Goal: Task Accomplishment & Management: Complete application form

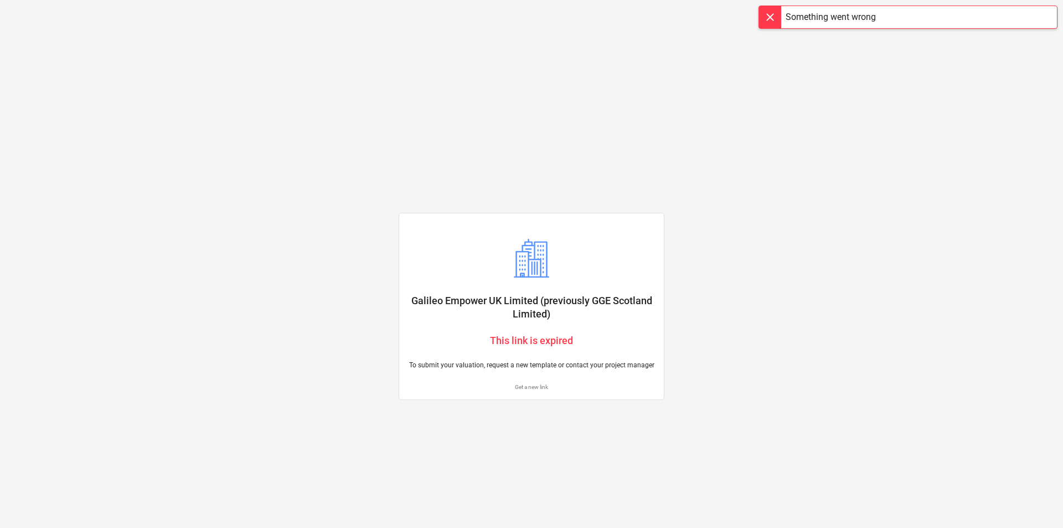
click at [530, 391] on div "Get a new link" at bounding box center [531, 386] width 260 height 20
click at [530, 387] on p "Get a new link" at bounding box center [531, 386] width 247 height 7
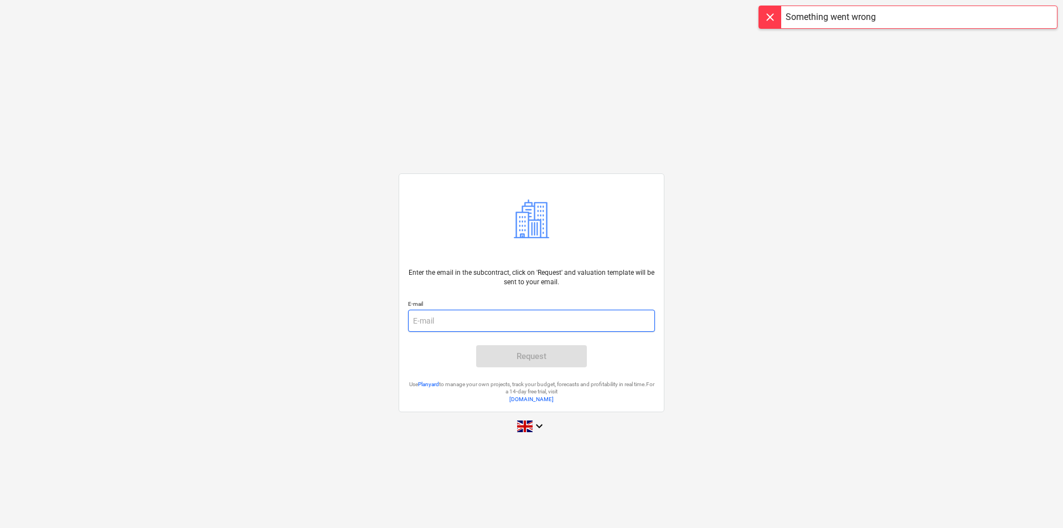
click at [513, 314] on input "email" at bounding box center [531, 320] width 247 height 22
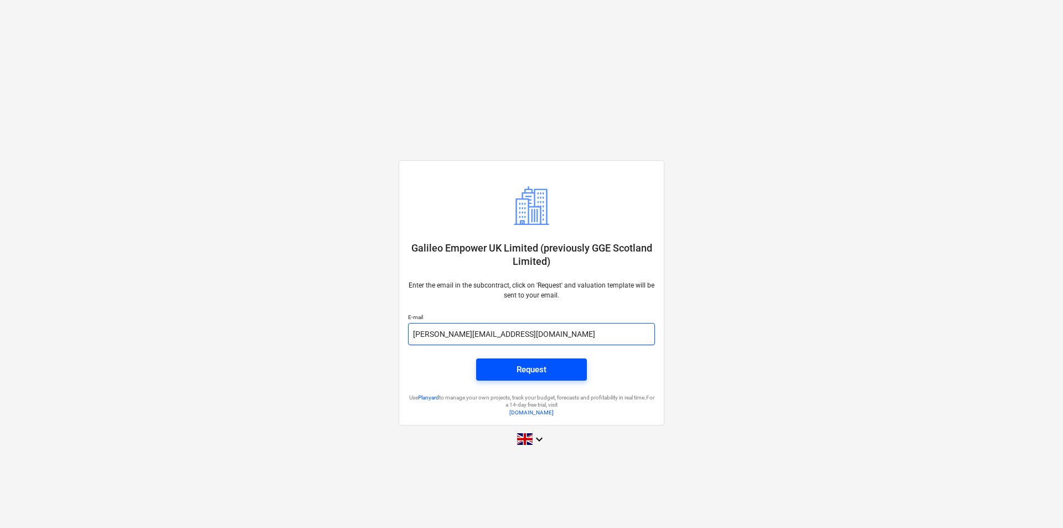
type input "[PERSON_NAME][EMAIL_ADDRESS][DOMAIN_NAME]"
click at [508, 373] on span "Request" at bounding box center [531, 369] width 84 height 14
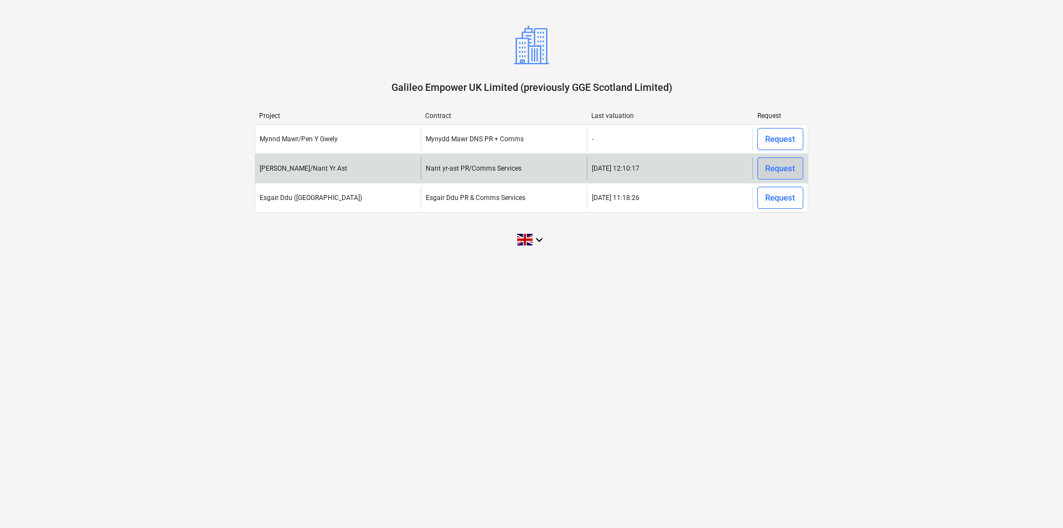
click at [771, 167] on div "Request" at bounding box center [780, 168] width 30 height 14
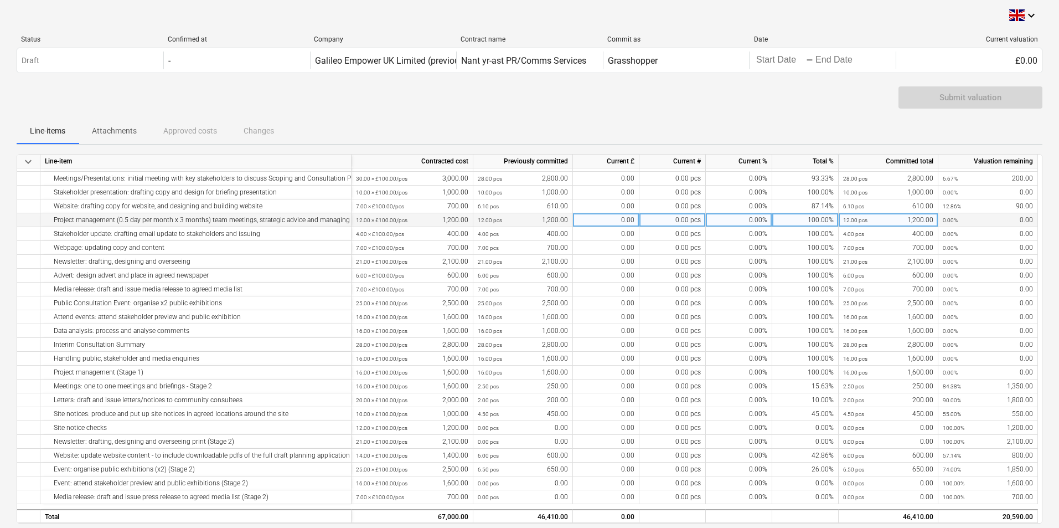
scroll to position [111, 0]
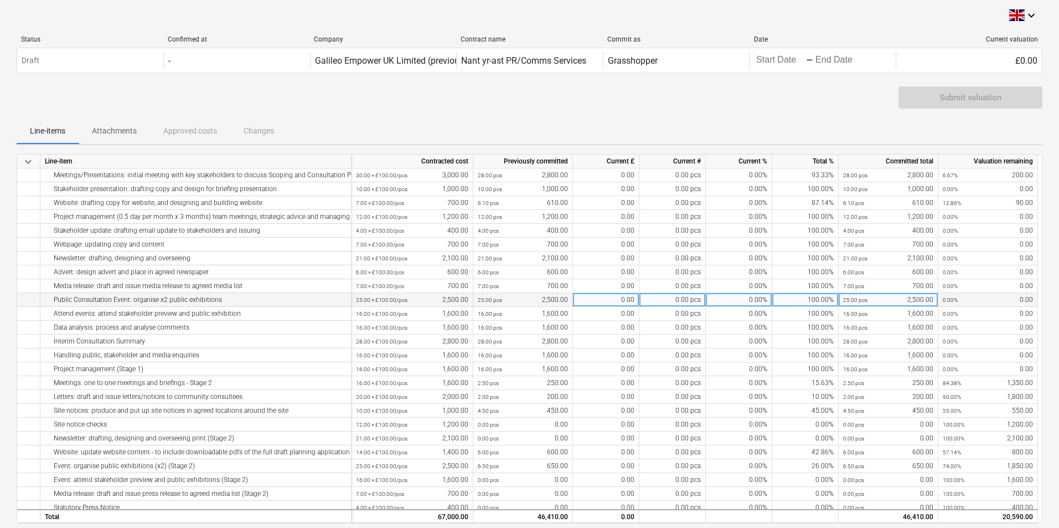
click at [699, 297] on div "0.00 pcs" at bounding box center [672, 300] width 66 height 14
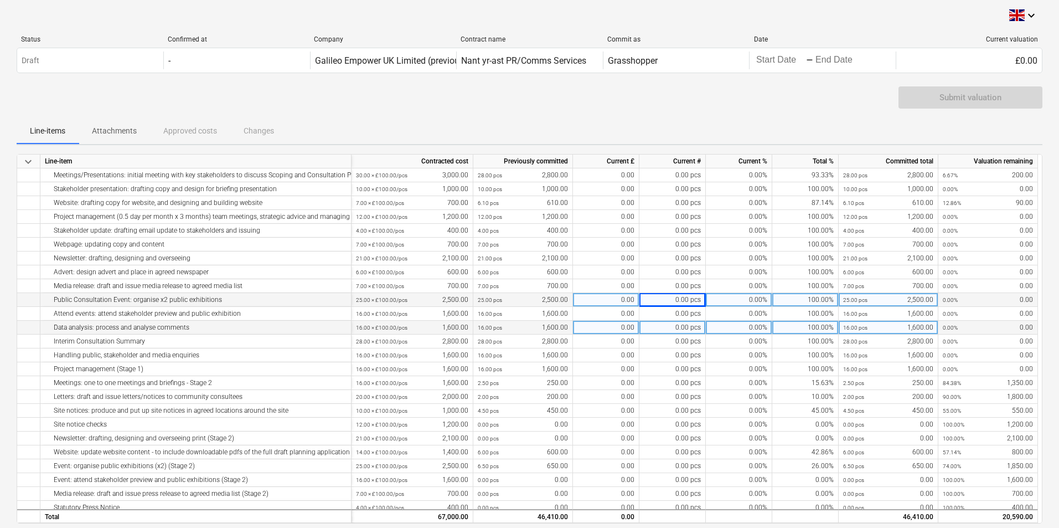
click at [679, 333] on div "0.00 pcs" at bounding box center [672, 327] width 66 height 14
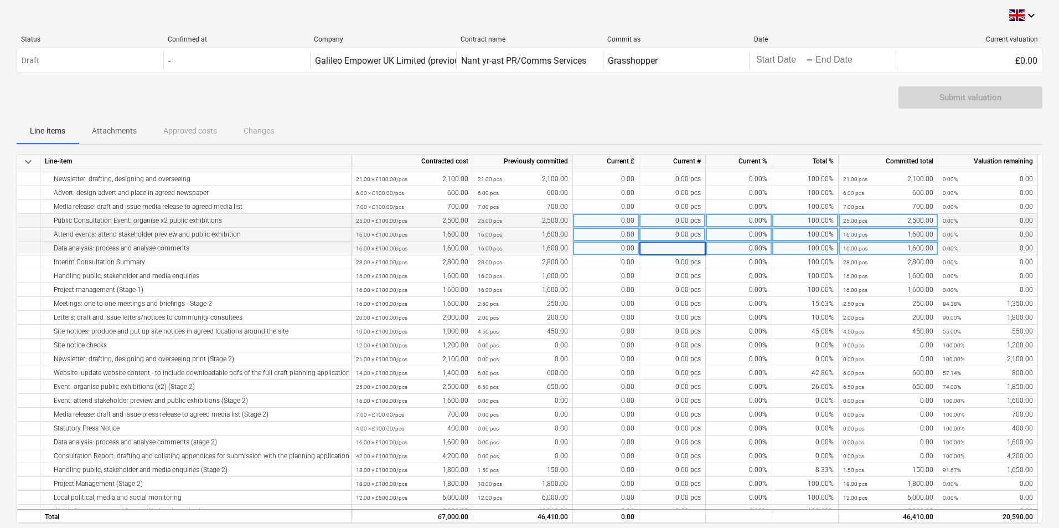
scroll to position [199, 0]
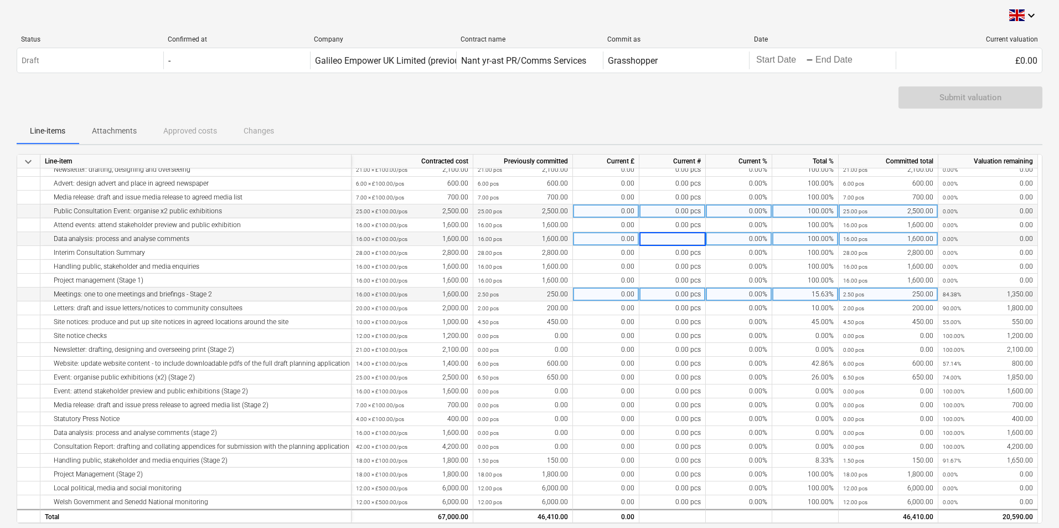
click at [623, 297] on div "0.00" at bounding box center [606, 294] width 66 height 14
click at [605, 299] on div "0.00" at bounding box center [606, 294] width 66 height 14
type input "300"
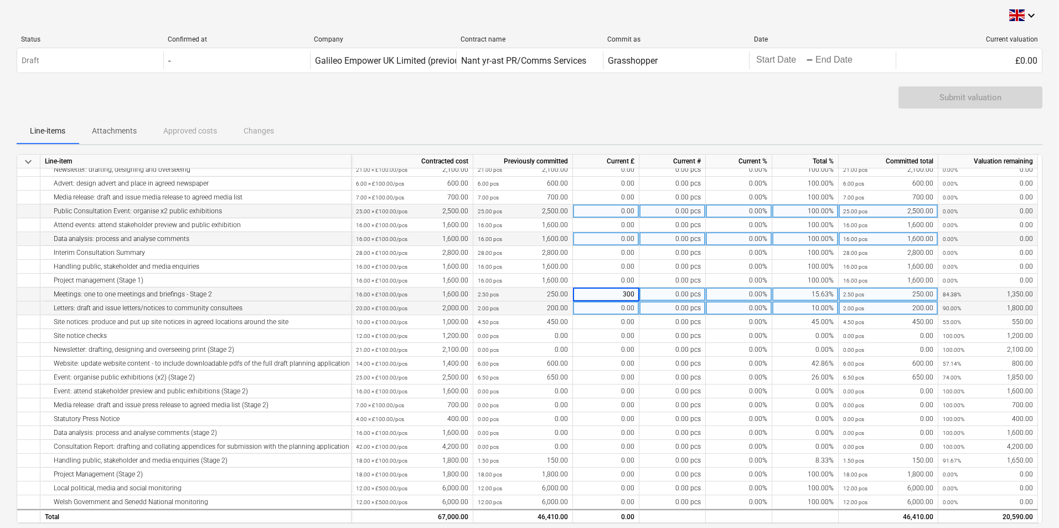
click at [608, 309] on div "0.00" at bounding box center [606, 308] width 66 height 14
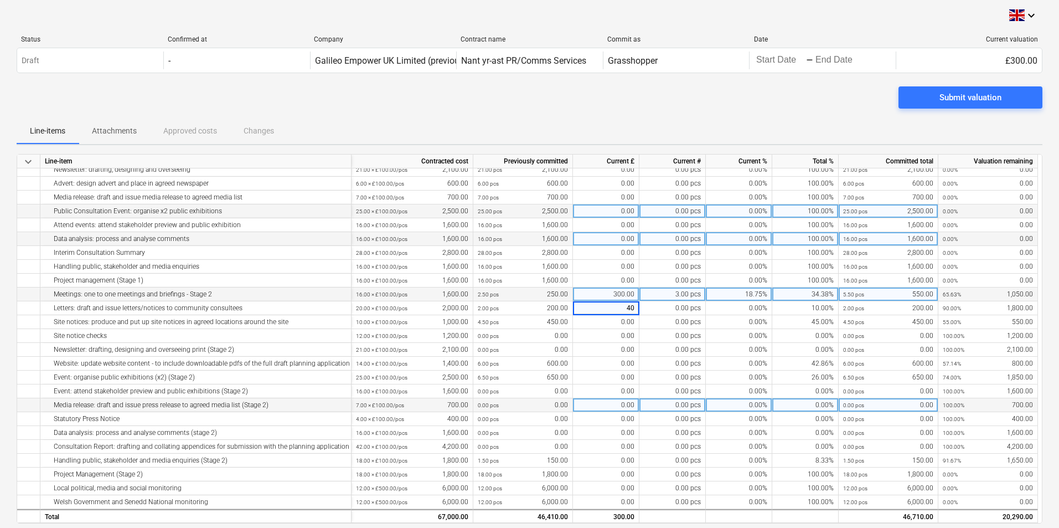
type input "400"
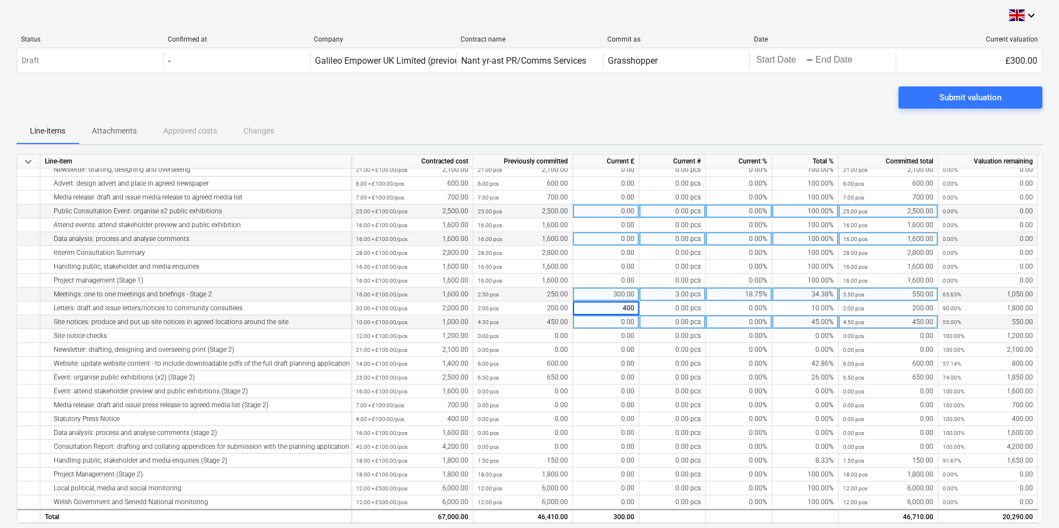
click at [603, 328] on div "0.00" at bounding box center [606, 322] width 66 height 14
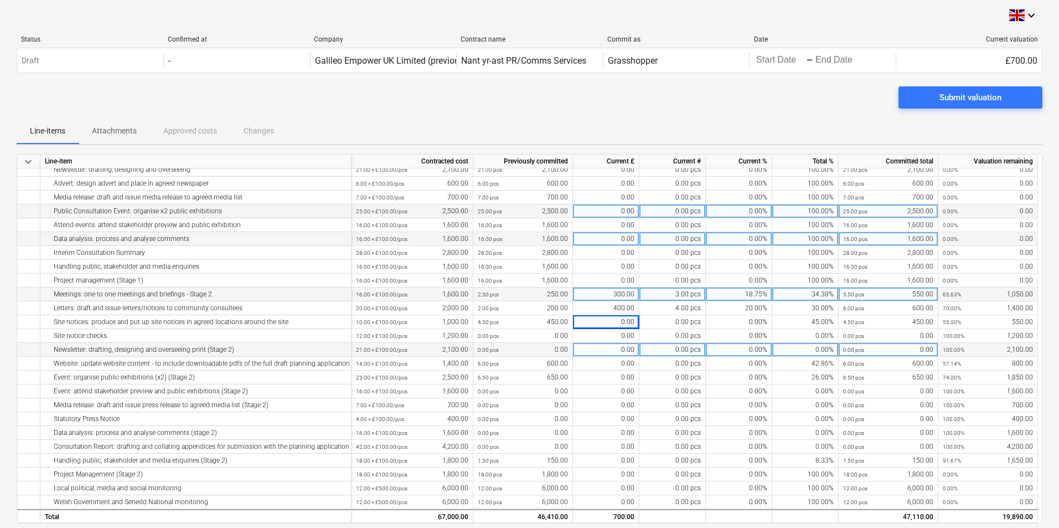
click at [601, 345] on div "0.00" at bounding box center [606, 350] width 66 height 14
type input "500"
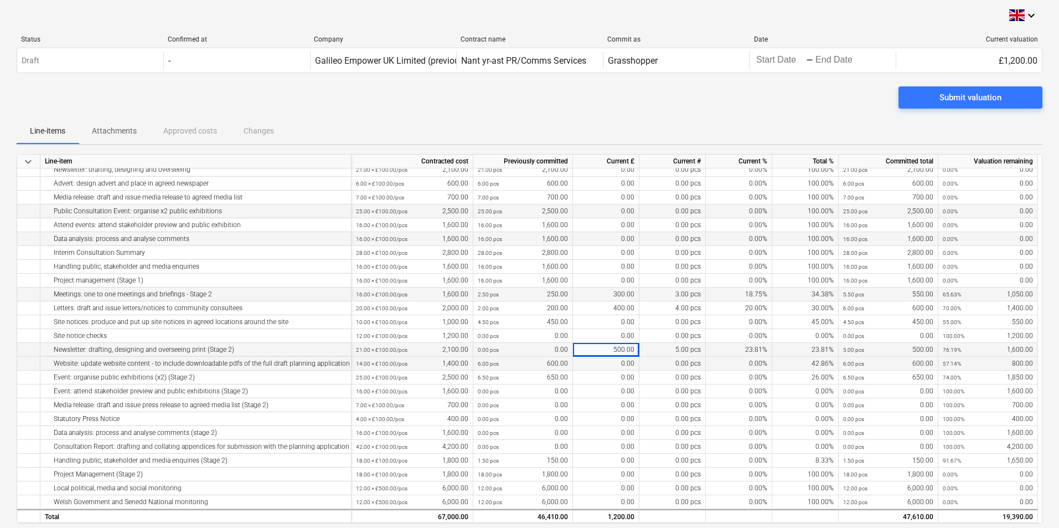
click at [603, 360] on div "0.00" at bounding box center [606, 363] width 66 height 14
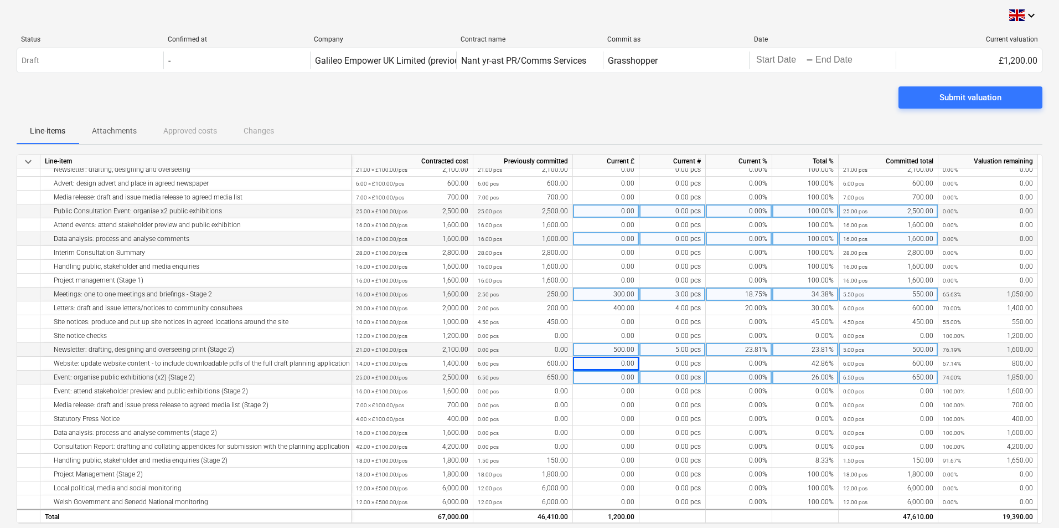
click at [602, 383] on div "0.00" at bounding box center [606, 377] width 66 height 14
type input "600"
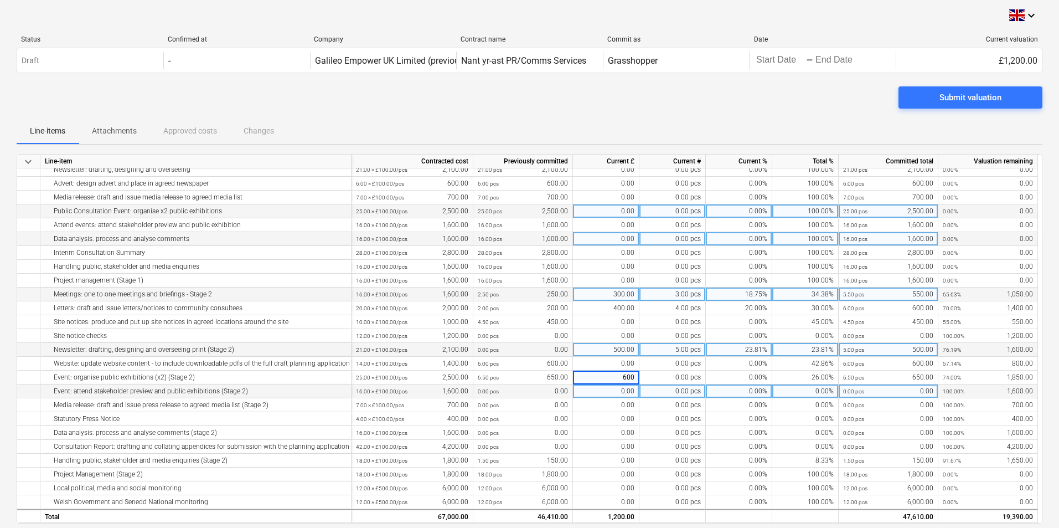
click at [603, 390] on div "0.00" at bounding box center [606, 391] width 66 height 14
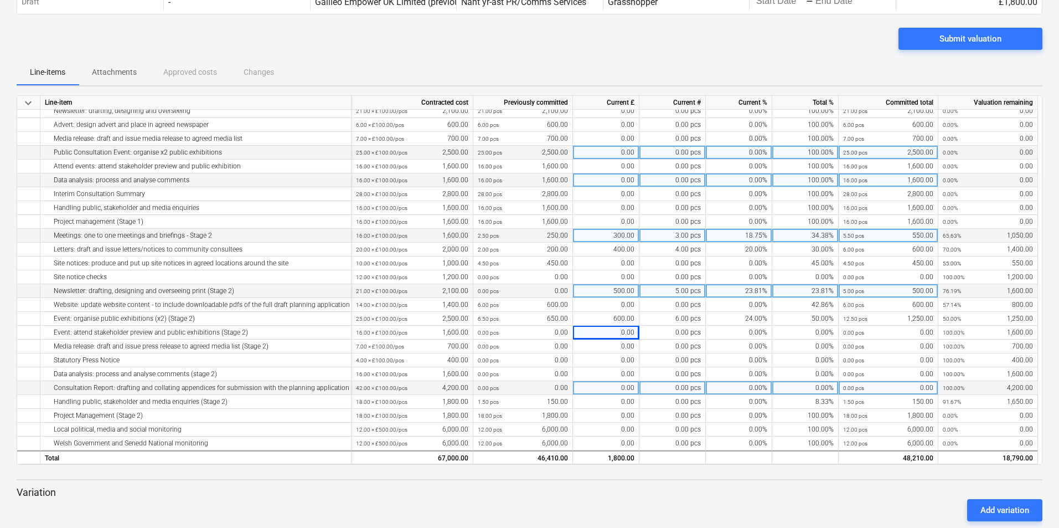
scroll to position [111, 0]
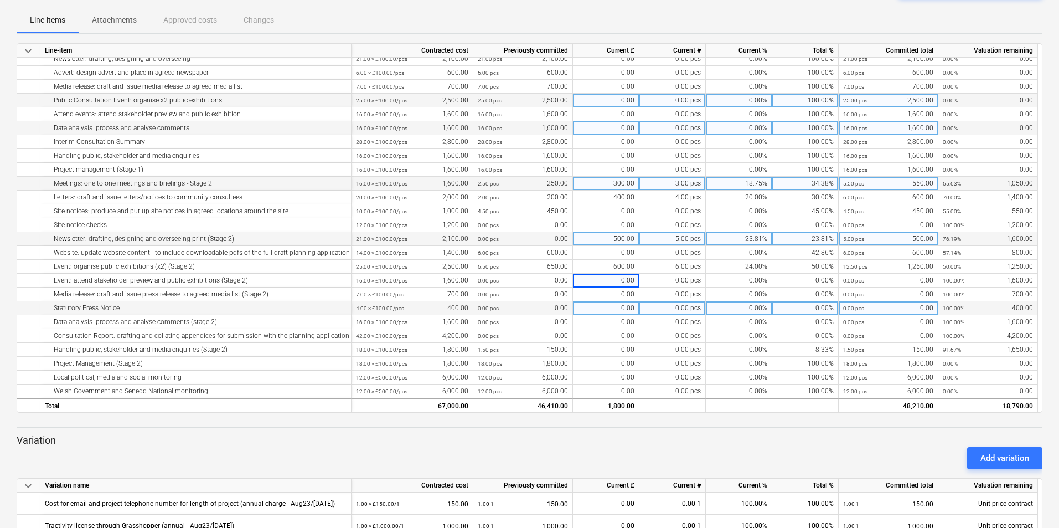
click at [578, 313] on div "0.00" at bounding box center [606, 308] width 66 height 14
type input "400"
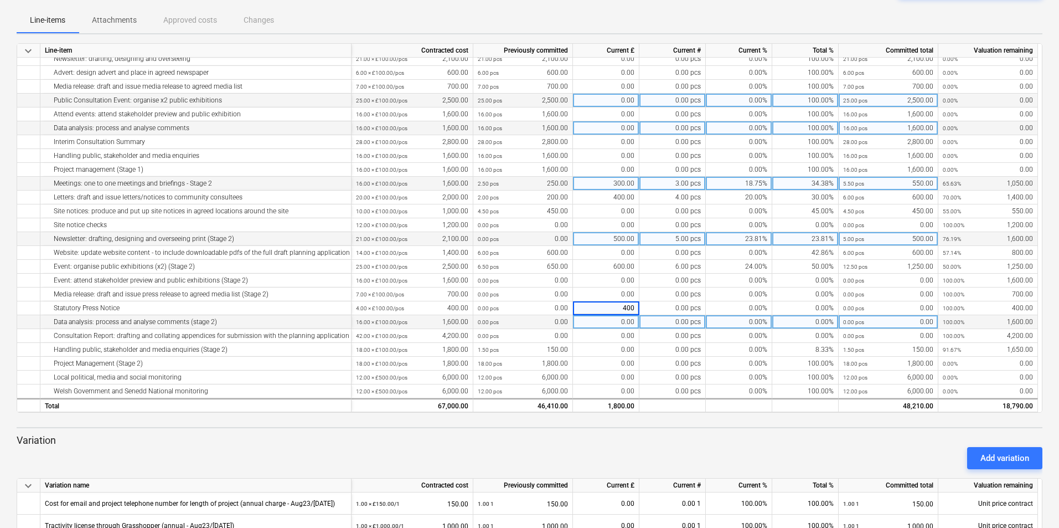
click at [581, 324] on div "0.00" at bounding box center [606, 322] width 66 height 14
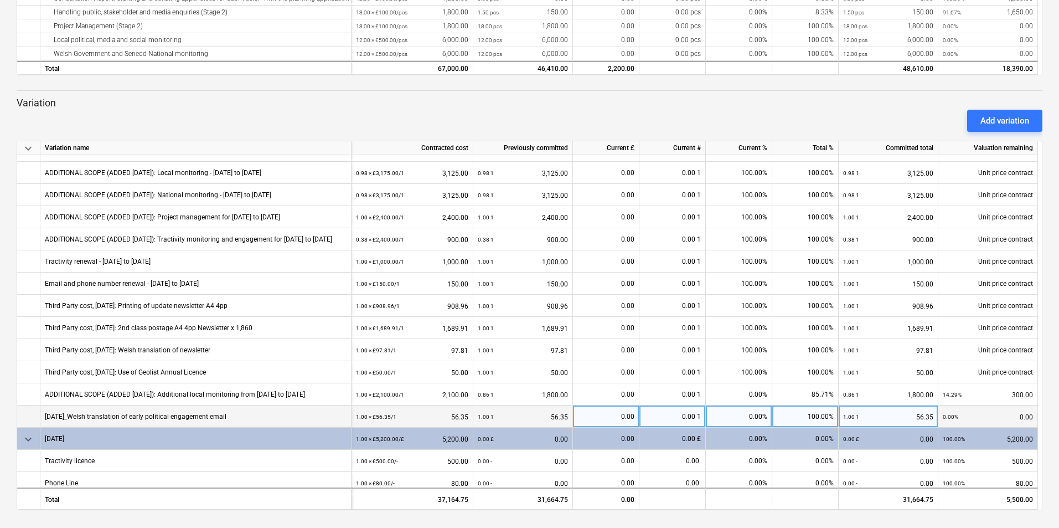
scroll to position [410, 0]
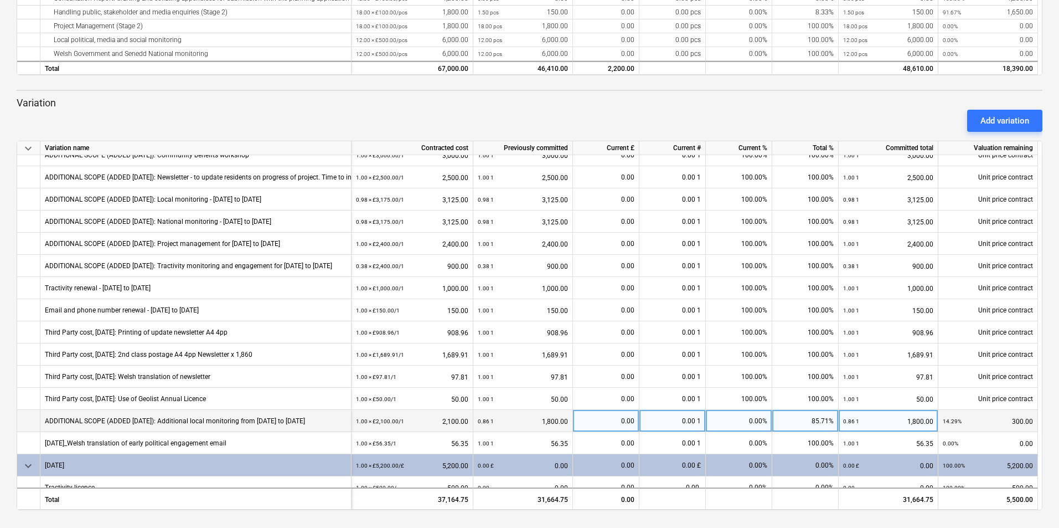
click at [612, 422] on div "0.00" at bounding box center [605, 421] width 57 height 22
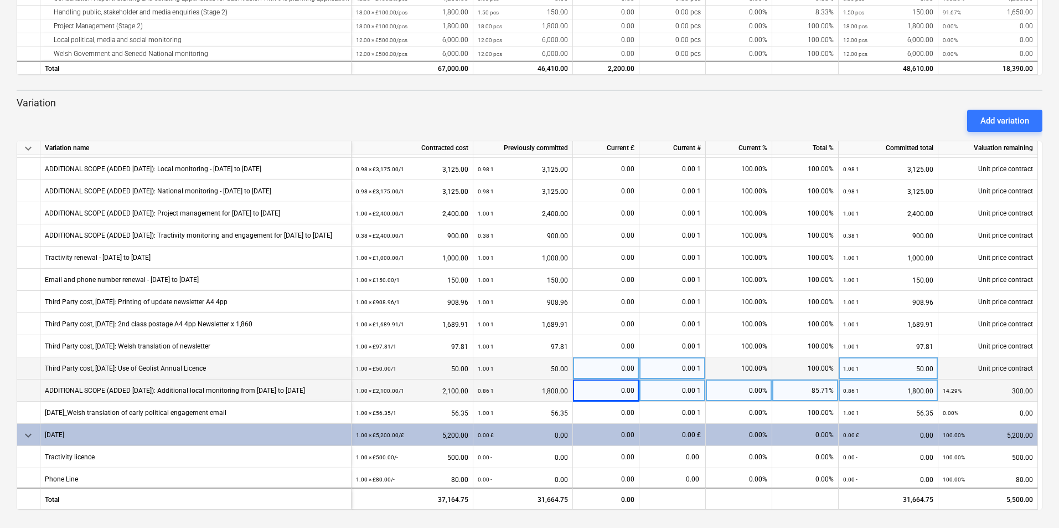
scroll to position [465, 0]
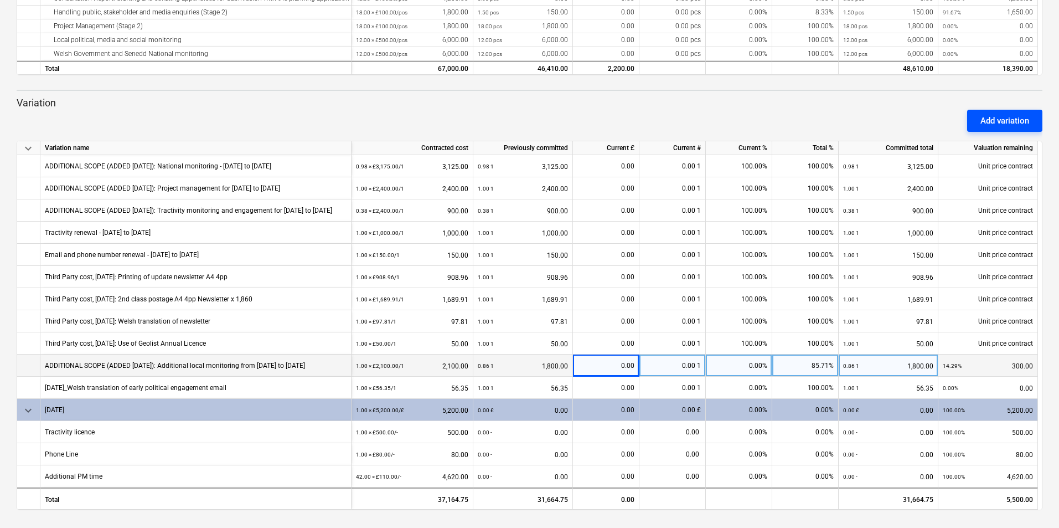
click at [1012, 118] on div "Add variation" at bounding box center [1004, 120] width 49 height 14
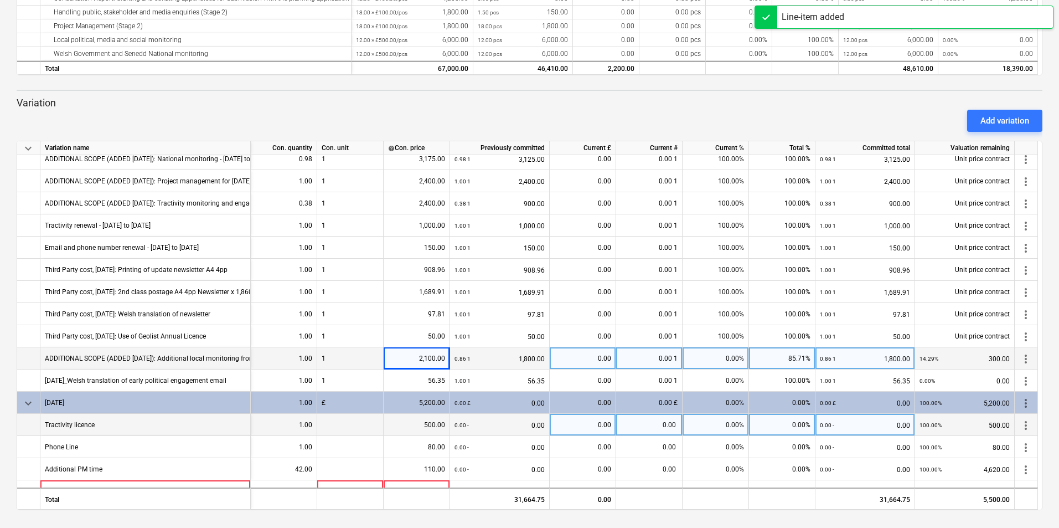
scroll to position [487, 0]
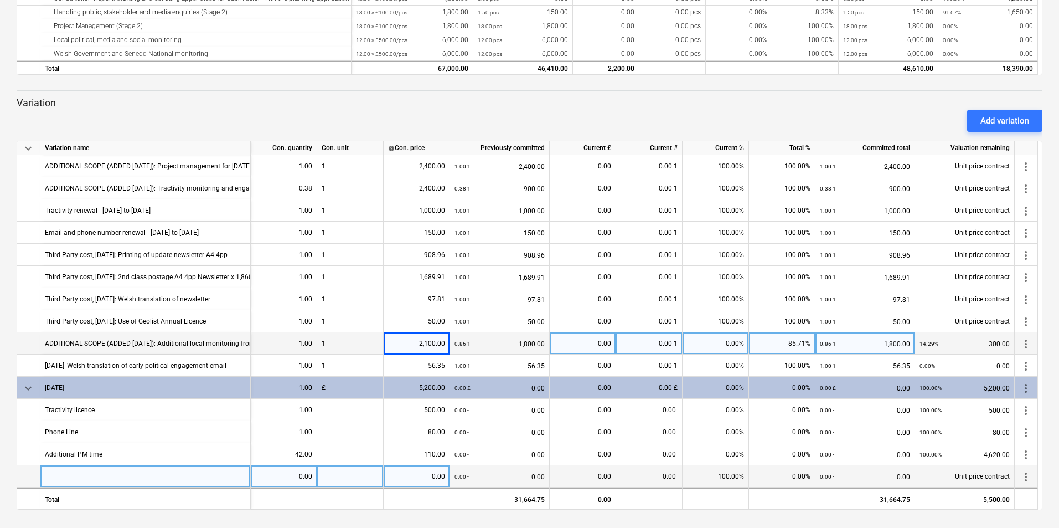
click at [163, 475] on div at bounding box center [145, 476] width 210 height 22
click at [1025, 475] on span "more_vert" at bounding box center [1025, 476] width 13 height 13
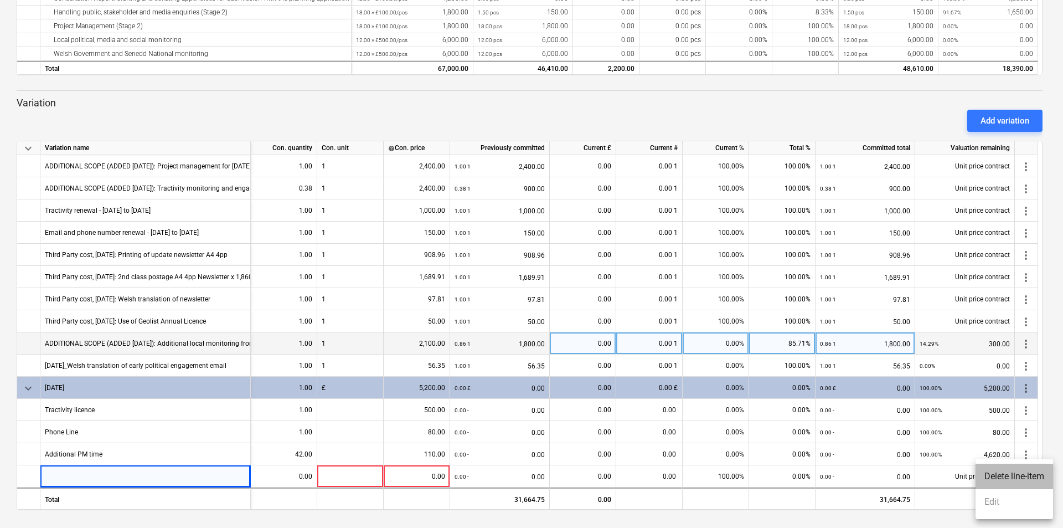
click at [1004, 473] on li "Delete line-item" at bounding box center [1013, 475] width 77 height 25
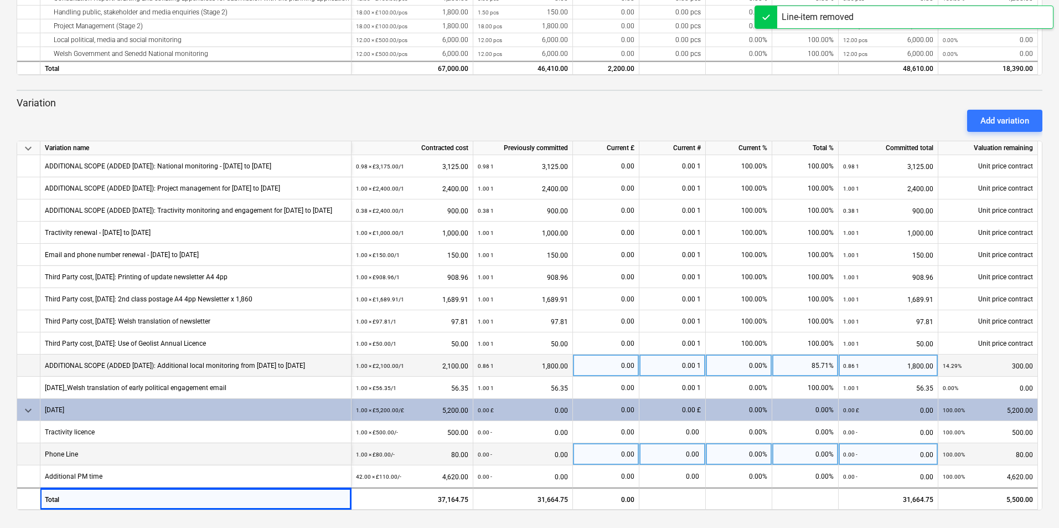
scroll to position [465, 0]
click at [605, 453] on div "0.00" at bounding box center [605, 454] width 57 height 22
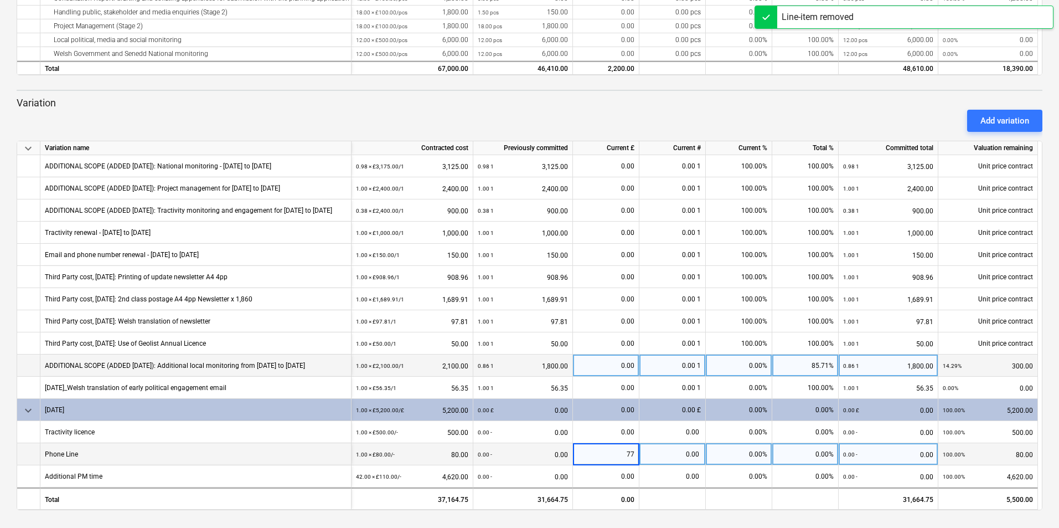
type input "770"
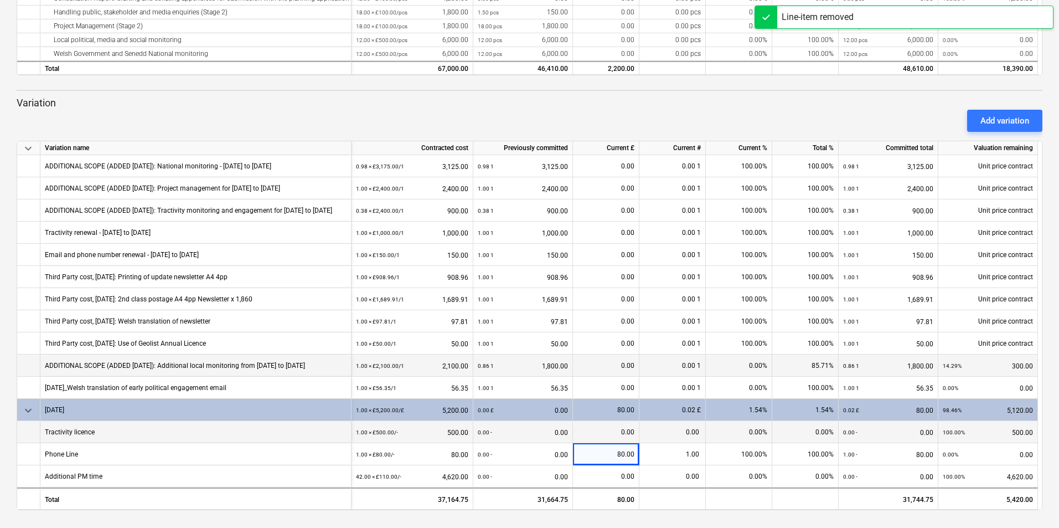
click at [622, 433] on div "0.00" at bounding box center [605, 432] width 57 height 22
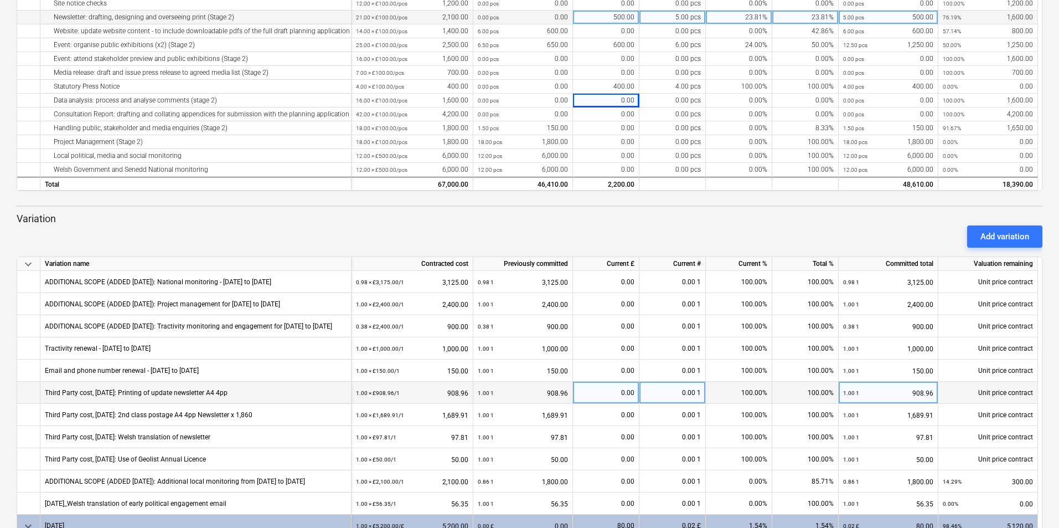
scroll to position [448, 0]
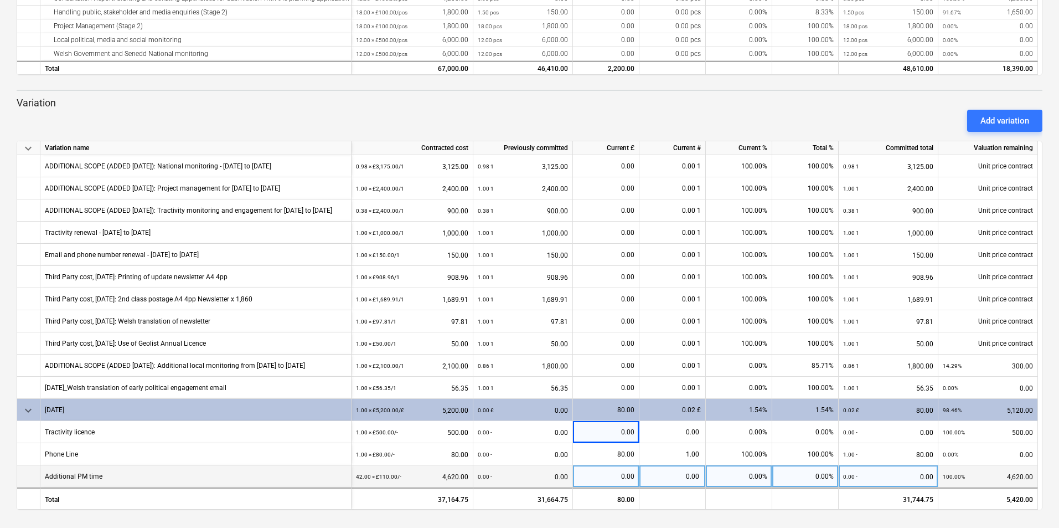
click at [608, 479] on div "0.00" at bounding box center [605, 476] width 57 height 22
type input "770"
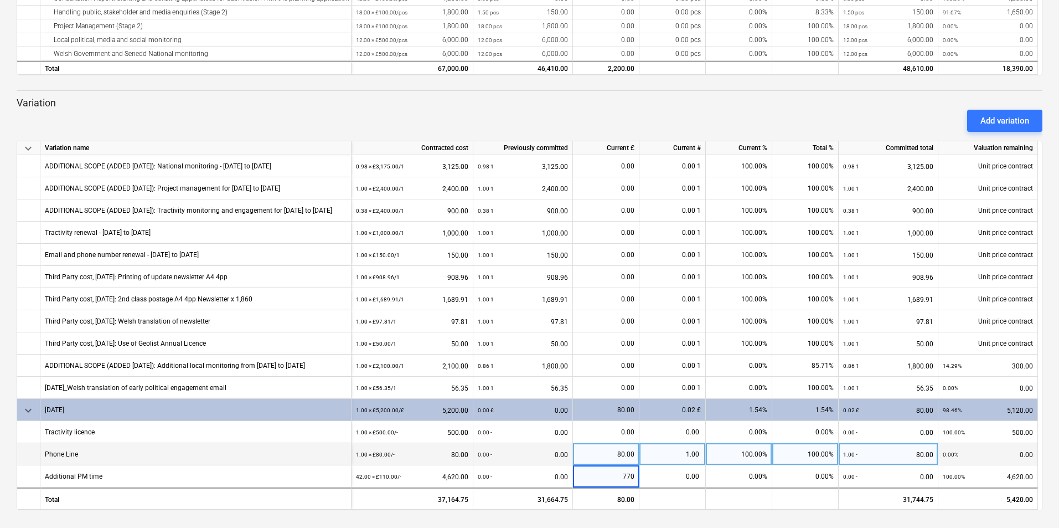
click at [607, 451] on div "80.00" at bounding box center [605, 454] width 57 height 22
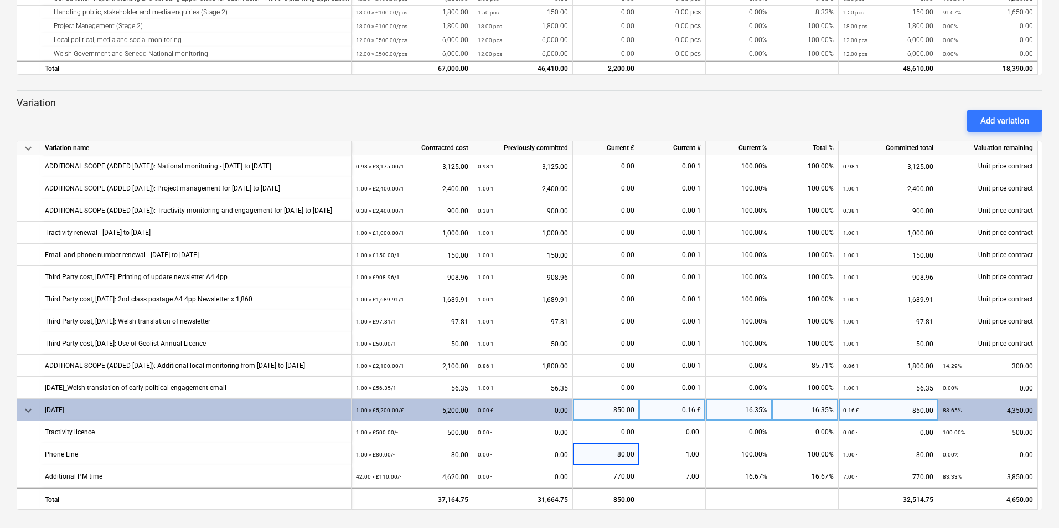
click at [609, 415] on div "850.00" at bounding box center [605, 410] width 57 height 22
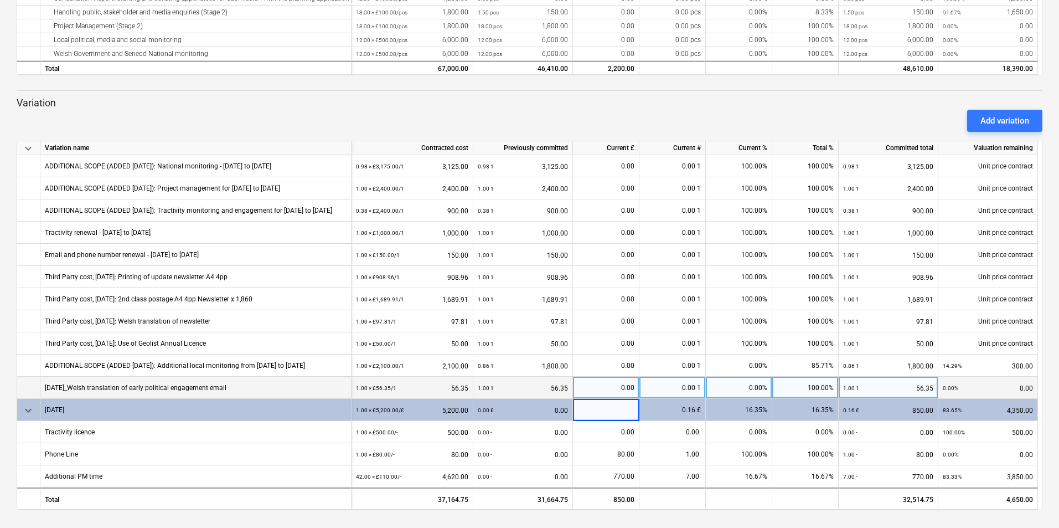
click at [613, 378] on div "0.00" at bounding box center [605, 387] width 57 height 22
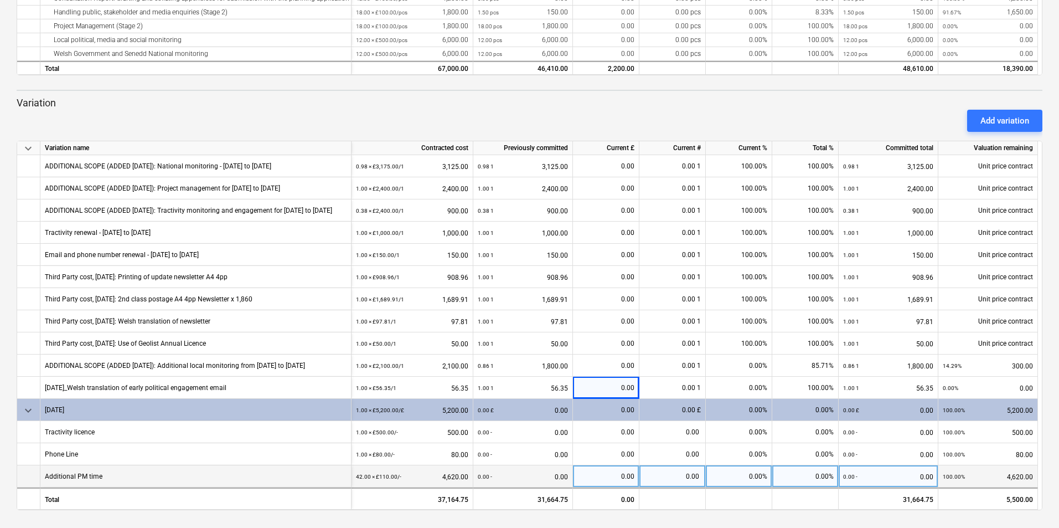
click at [602, 469] on div "0.00" at bounding box center [605, 476] width 57 height 22
type input "770"
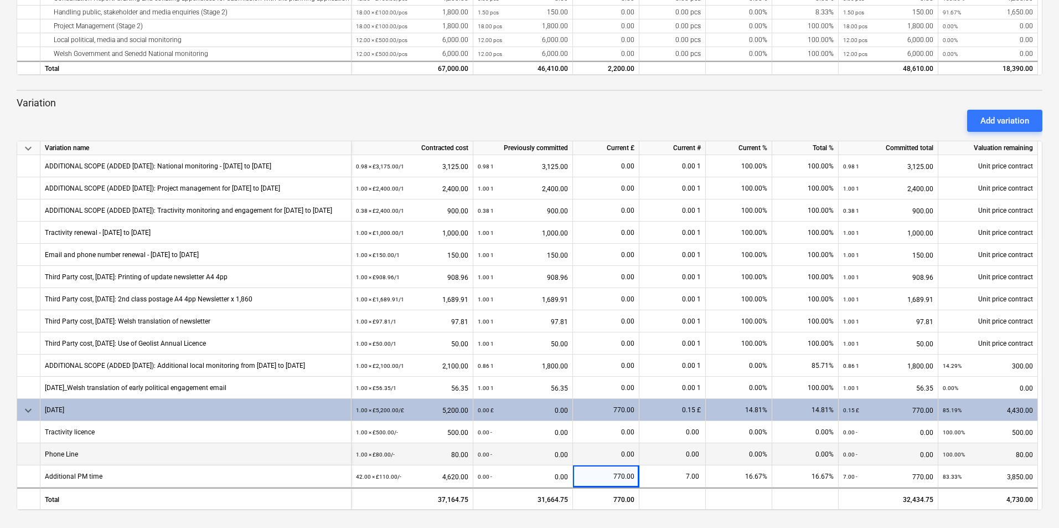
click at [612, 443] on div "0.00" at bounding box center [605, 454] width 57 height 22
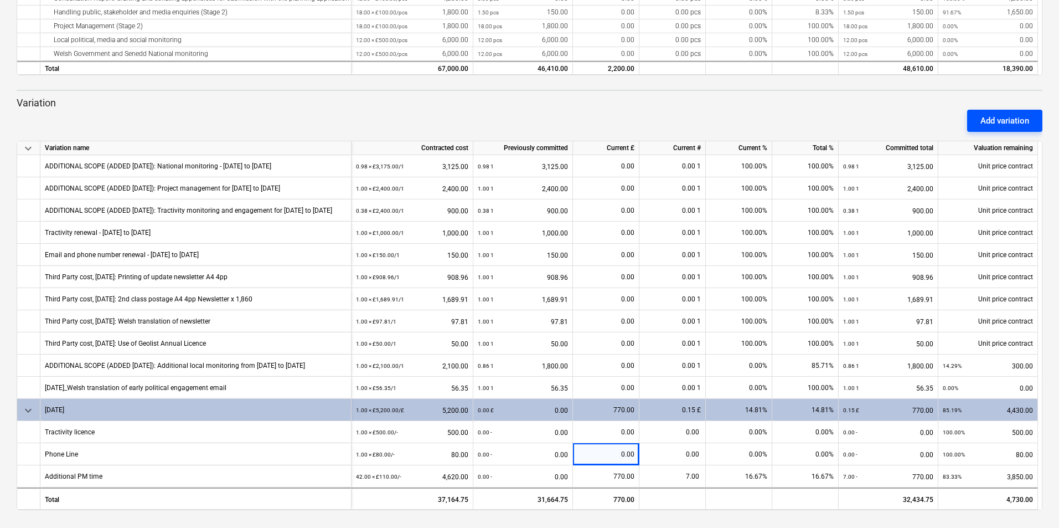
click at [978, 121] on button "Add variation" at bounding box center [1004, 121] width 75 height 22
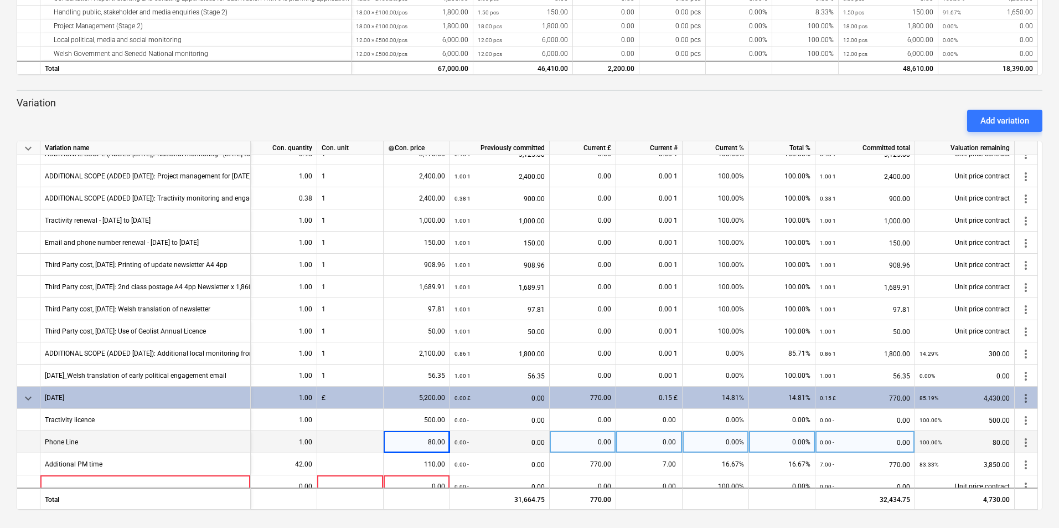
scroll to position [487, 0]
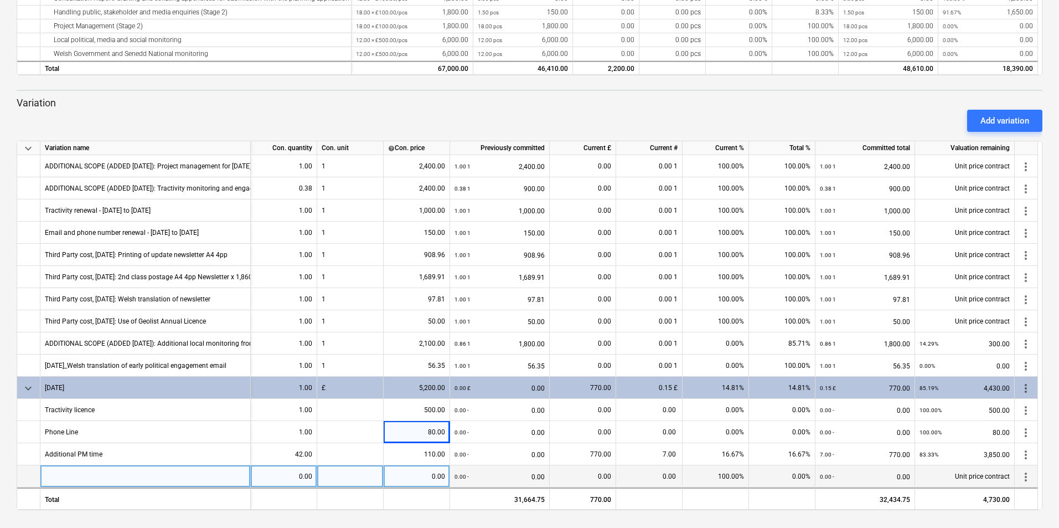
click at [147, 478] on div at bounding box center [145, 476] width 210 height 22
type input "W"
type input "Jul2025_Welsh translation"
click at [299, 478] on div "0.00" at bounding box center [283, 476] width 57 height 22
click at [409, 478] on div "0.00" at bounding box center [416, 476] width 57 height 22
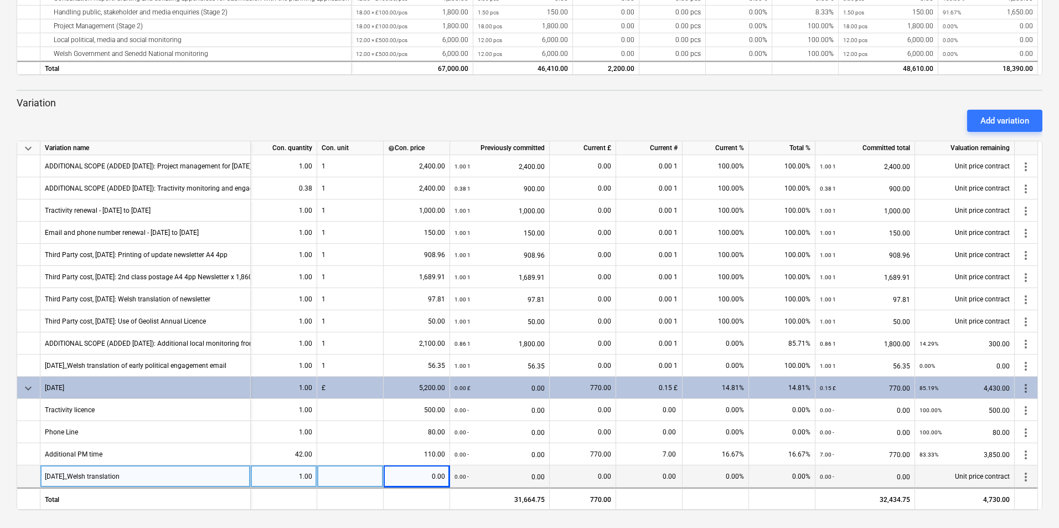
click at [359, 472] on div at bounding box center [350, 476] width 66 height 22
type input "1"
click at [425, 471] on div "0.00" at bounding box center [416, 476] width 57 height 22
click at [886, 472] on div "0.00 1 0.00" at bounding box center [865, 476] width 90 height 23
click at [894, 473] on div "0.00 1 0.00" at bounding box center [865, 476] width 90 height 23
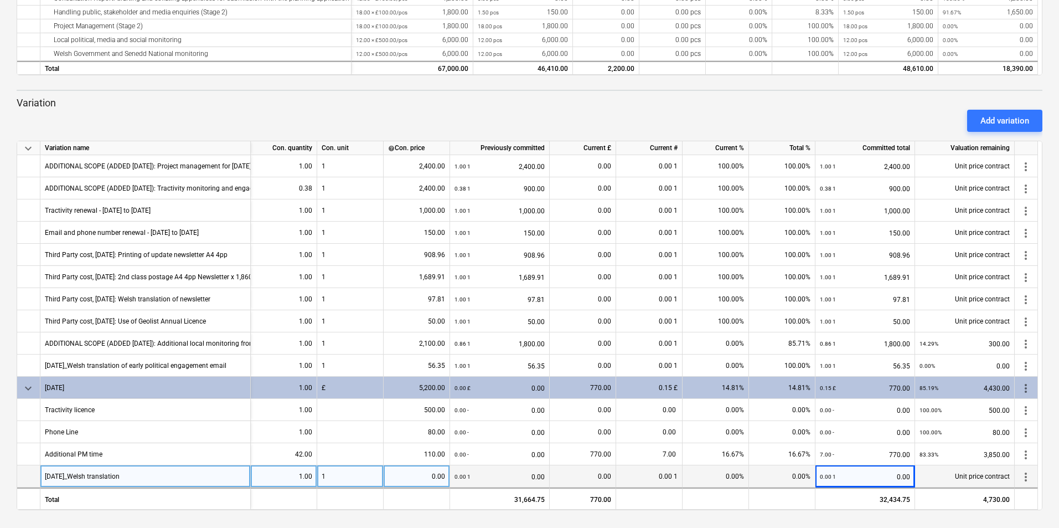
click at [423, 480] on div "0.00" at bounding box center [416, 476] width 57 height 22
click at [423, 474] on div "0.00" at bounding box center [416, 476] width 57 height 22
type input "194.64"
click at [472, 474] on div "0.00 1 0.00" at bounding box center [499, 476] width 90 height 23
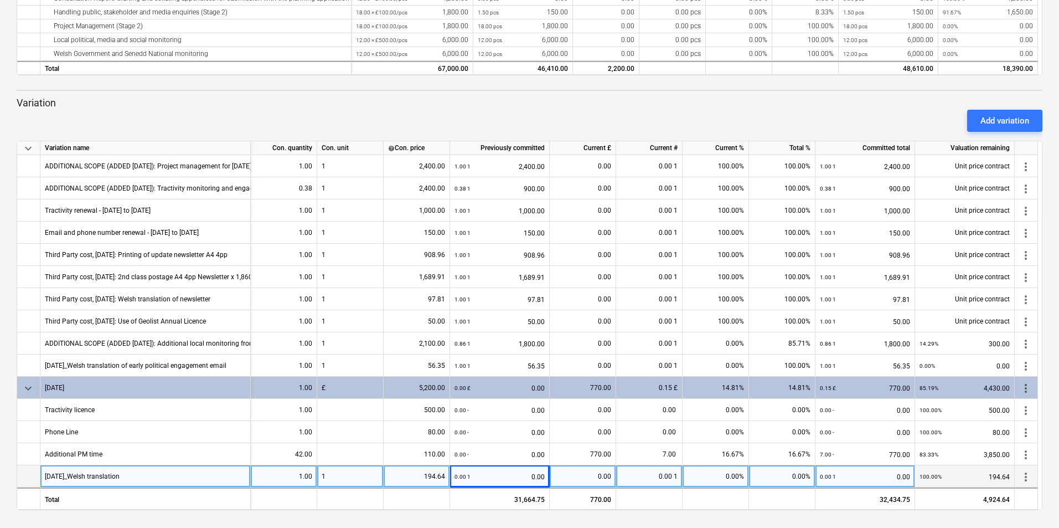
click at [572, 481] on div "0.00" at bounding box center [582, 476] width 57 height 22
type input "194.64"
click at [653, 472] on div "0.00 1" at bounding box center [649, 476] width 66 height 22
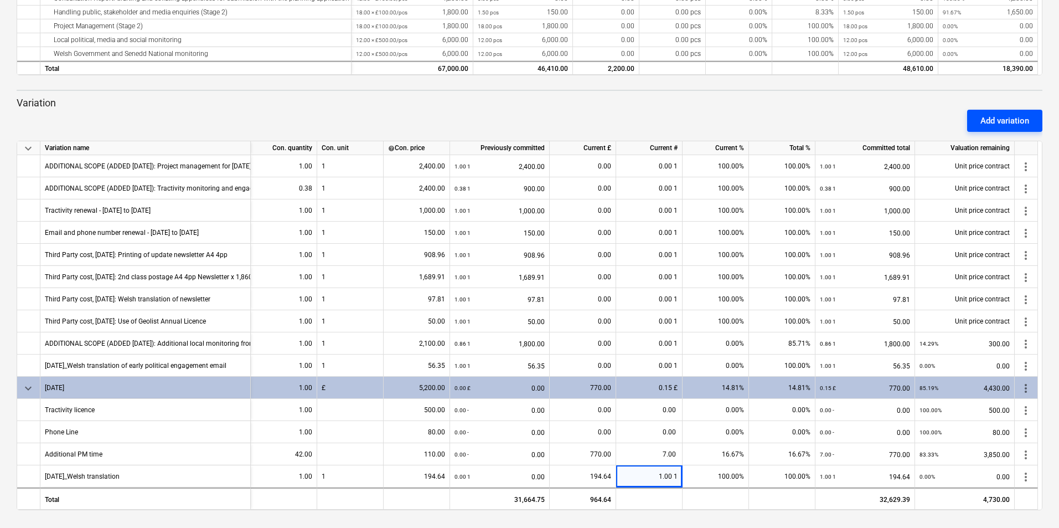
click at [989, 125] on div "Add variation" at bounding box center [1004, 120] width 49 height 14
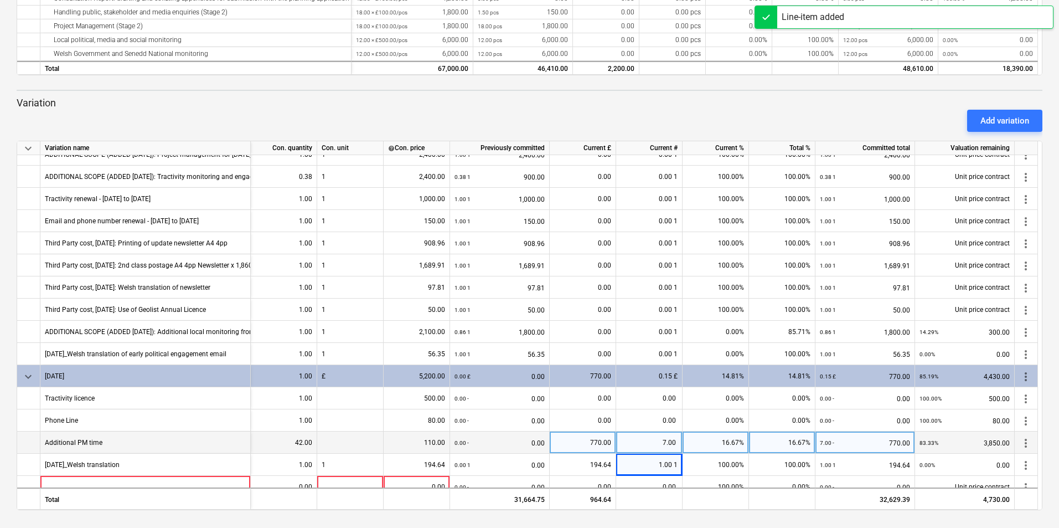
scroll to position [509, 0]
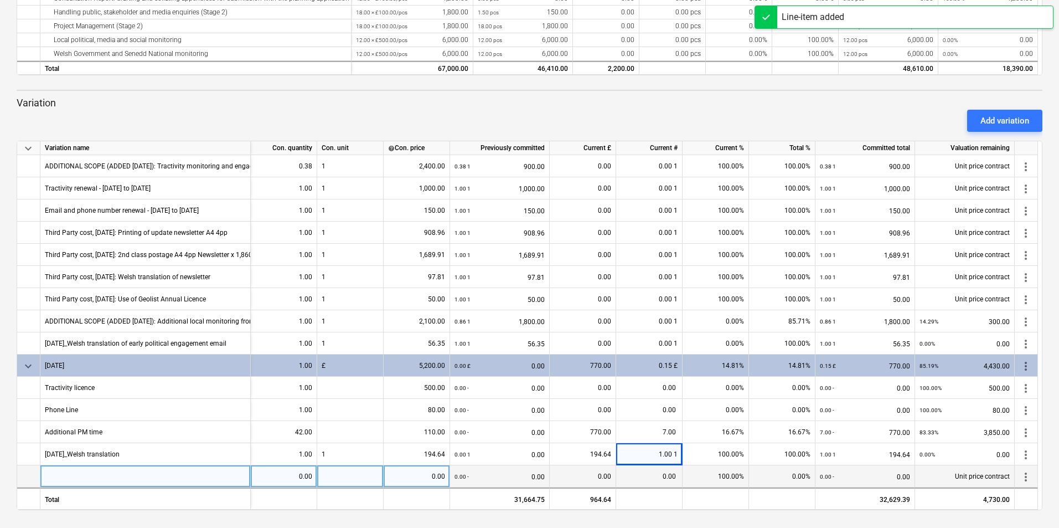
click at [118, 477] on div at bounding box center [145, 476] width 210 height 22
type input "Tractivity renewal - Aug 2025 to Jan 2026"
click at [297, 478] on div "0.00" at bounding box center [283, 476] width 57 height 22
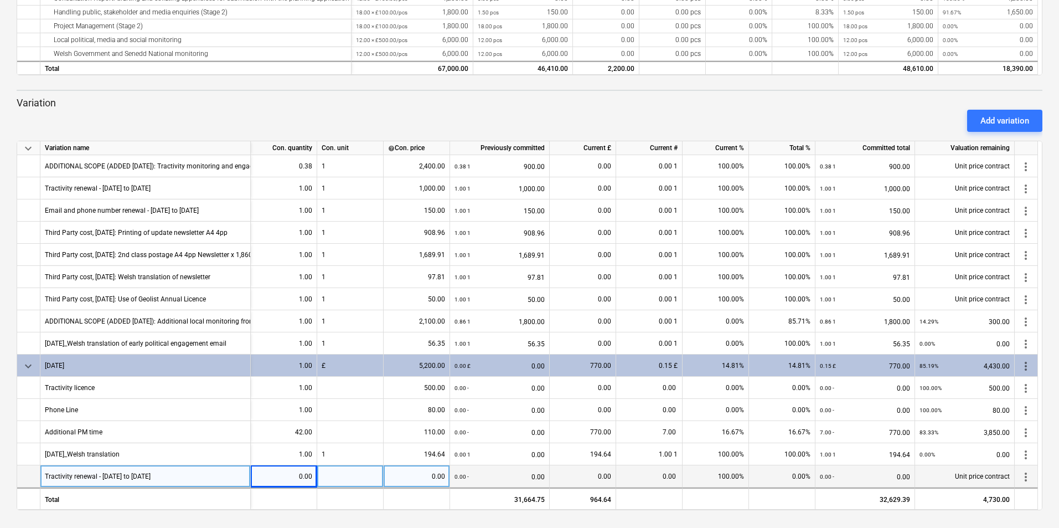
click at [282, 478] on div "0.00" at bounding box center [283, 476] width 57 height 22
type input "1"
click at [427, 474] on div "0.00" at bounding box center [416, 476] width 57 height 22
type input "500"
click at [584, 474] on div "0.00" at bounding box center [582, 476] width 57 height 22
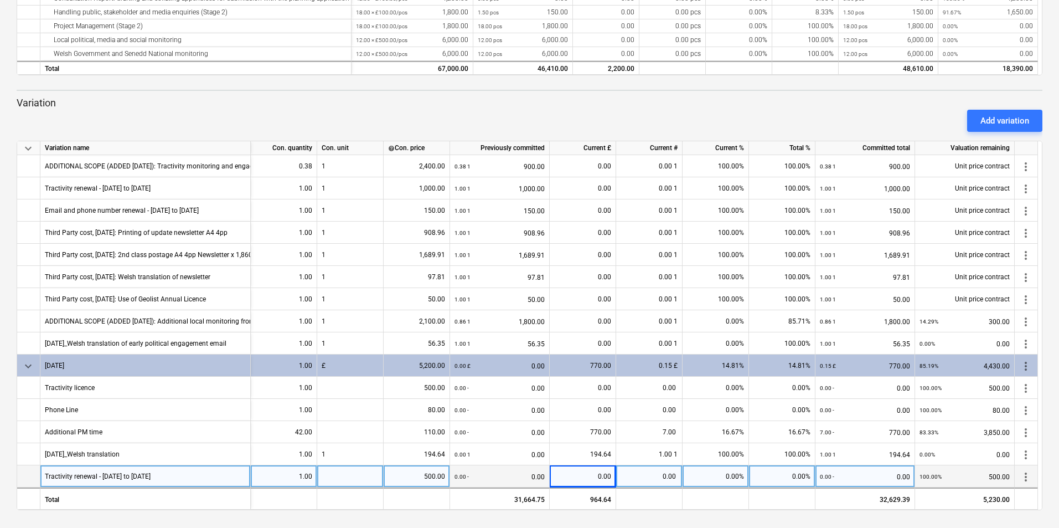
click at [598, 474] on div "0.00" at bounding box center [582, 476] width 57 height 22
type input "500"
click at [669, 481] on div "0.00" at bounding box center [649, 476] width 66 height 22
click at [337, 475] on div at bounding box center [350, 476] width 66 height 22
type input "1"
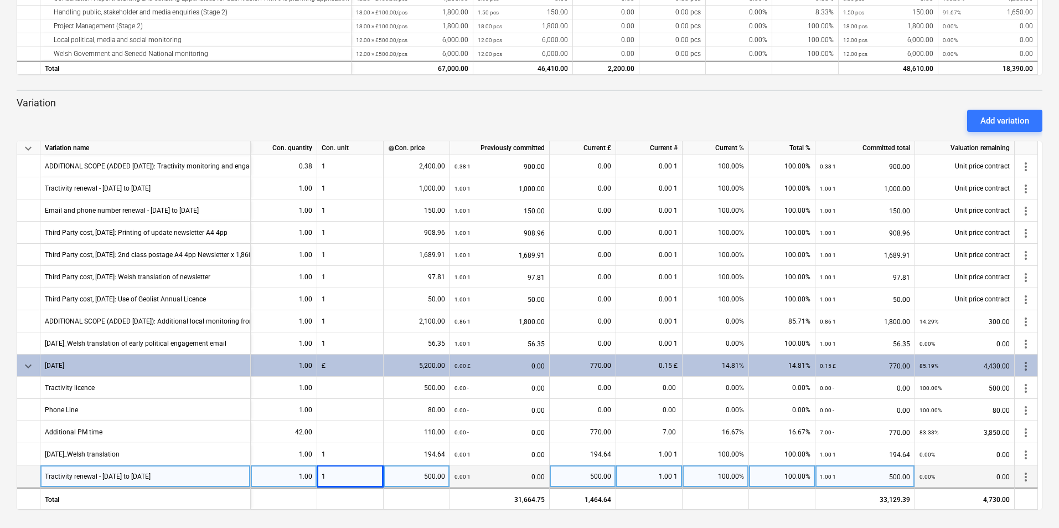
click at [429, 472] on div "500.00" at bounding box center [416, 476] width 57 height 22
click at [592, 482] on div "500.00" at bounding box center [582, 476] width 57 height 22
click at [648, 474] on div "1.00 1" at bounding box center [649, 476] width 66 height 22
click at [980, 117] on div "Add variation" at bounding box center [1004, 120] width 49 height 14
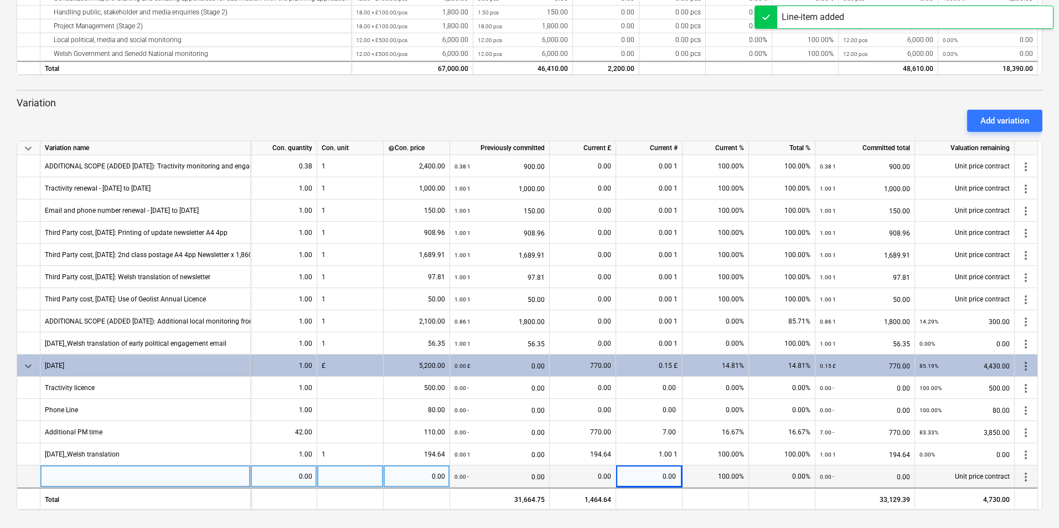
click at [90, 482] on div at bounding box center [145, 476] width 210 height 22
type input "Phone number renewal - Aug 2025 to Jan 2026"
click at [273, 483] on div "0.00" at bounding box center [283, 476] width 57 height 22
click at [355, 473] on div at bounding box center [350, 476] width 66 height 22
click at [401, 475] on div "0.00" at bounding box center [416, 476] width 57 height 22
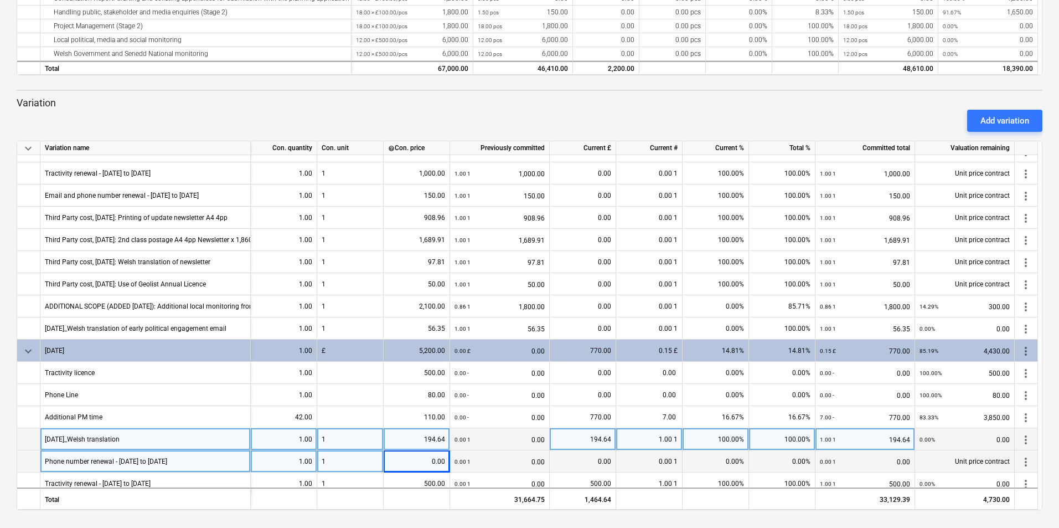
scroll to position [531, 0]
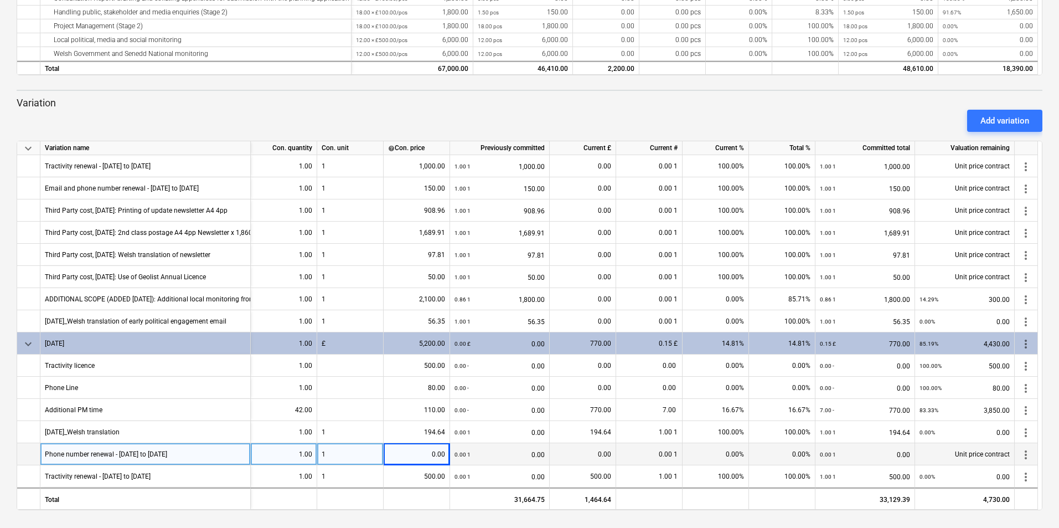
click at [404, 453] on div "0.00" at bounding box center [416, 454] width 57 height 22
type input "80"
click at [584, 453] on div "0.00" at bounding box center [582, 454] width 57 height 22
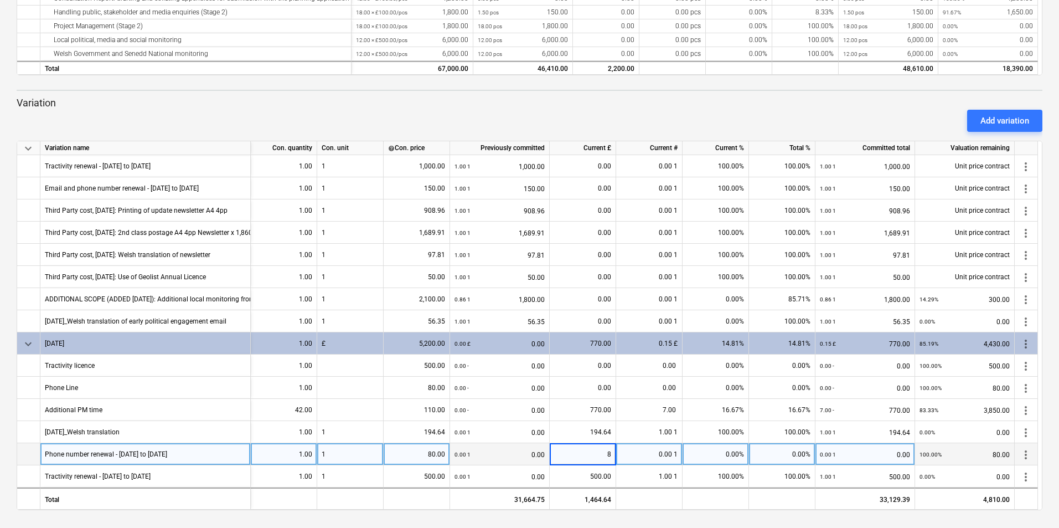
type input "80"
click at [540, 449] on div "0.00 1 0.00" at bounding box center [499, 454] width 90 height 23
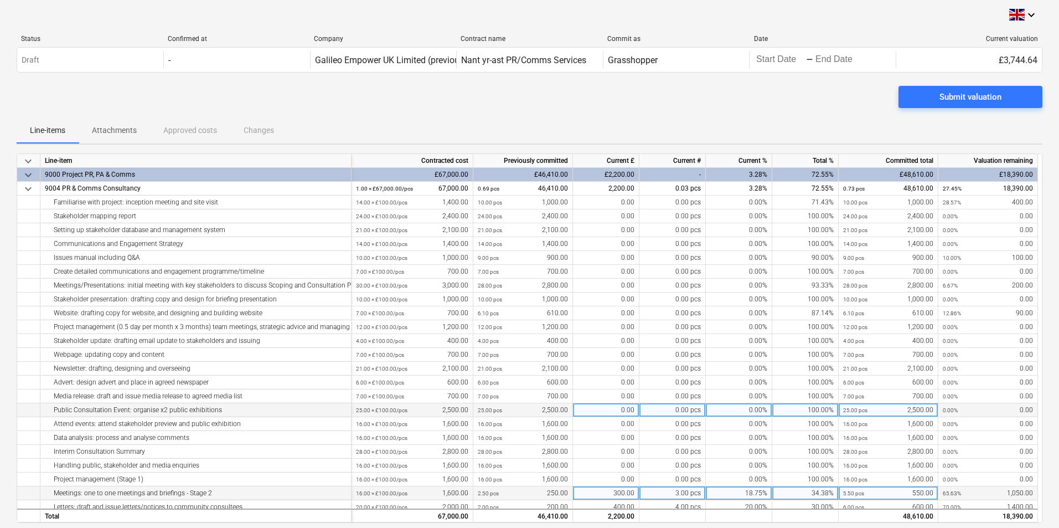
scroll to position [0, 0]
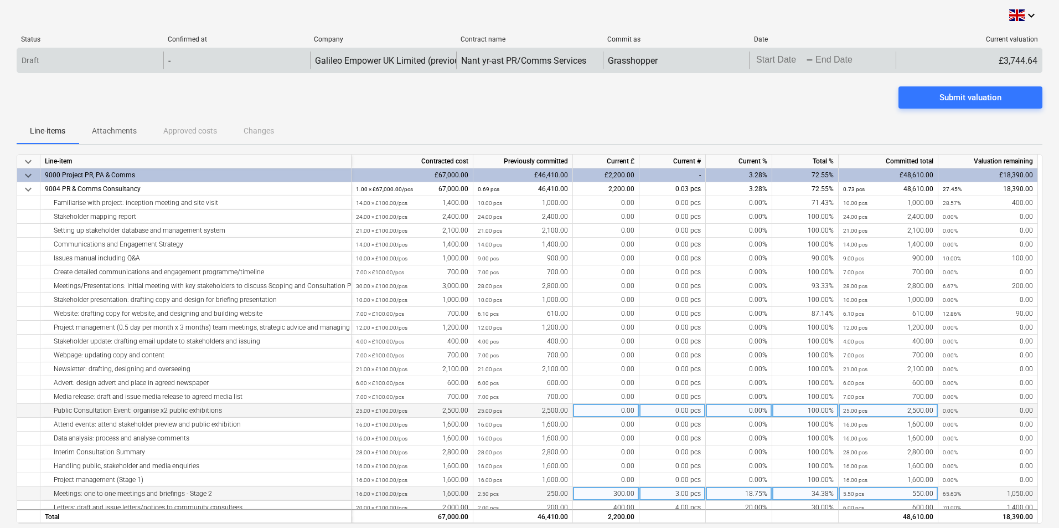
click at [784, 49] on div "Draft - Galileo Empower UK Limited (previously GGE Scotland Limited) Nant yr-as…" at bounding box center [530, 60] width 1026 height 25
click at [783, 55] on body "keyboard_arrow_down Status Confirmed at Company Contract name Commit as Date Cu…" at bounding box center [529, 264] width 1059 height 528
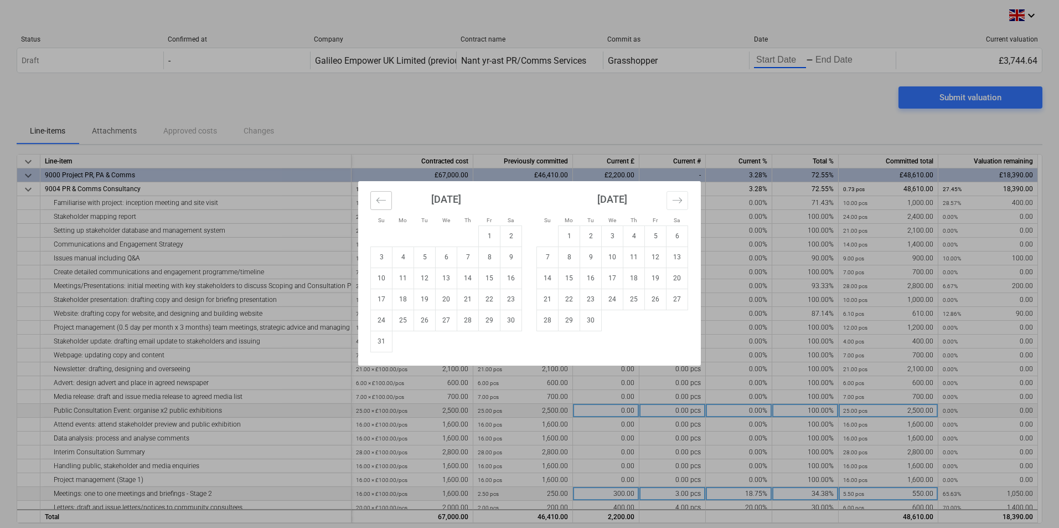
click at [375, 203] on button "Move backward to switch to the previous month." at bounding box center [381, 200] width 22 height 19
click at [429, 235] on td "1" at bounding box center [425, 235] width 22 height 21
type input "07/01/2025"
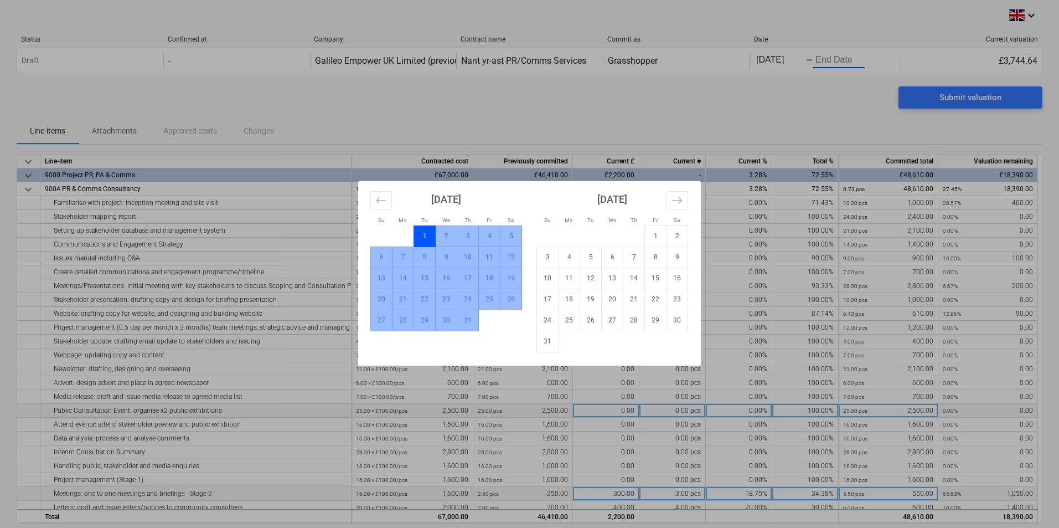
click at [463, 316] on td "31" at bounding box center [468, 319] width 22 height 21
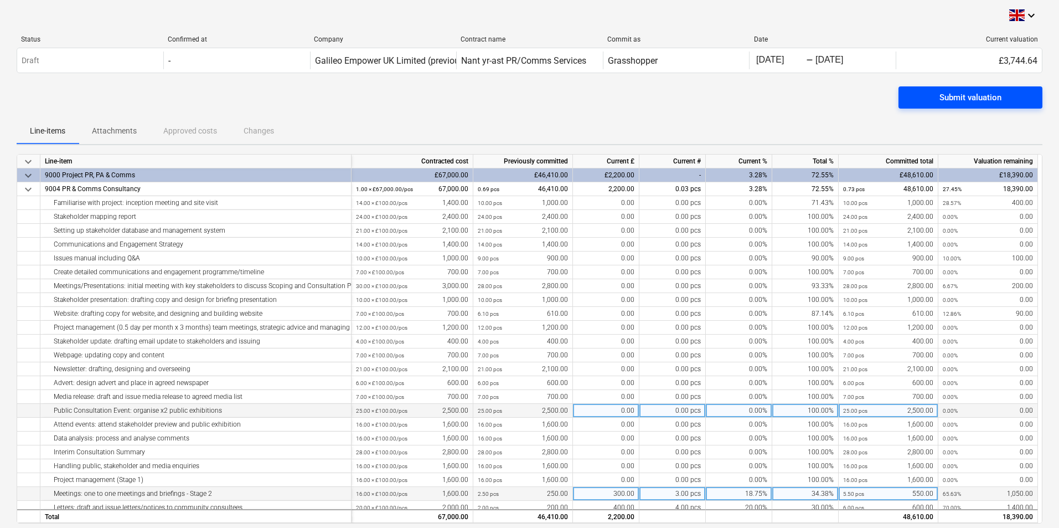
click at [980, 95] on div "Submit valuation" at bounding box center [970, 97] width 62 height 14
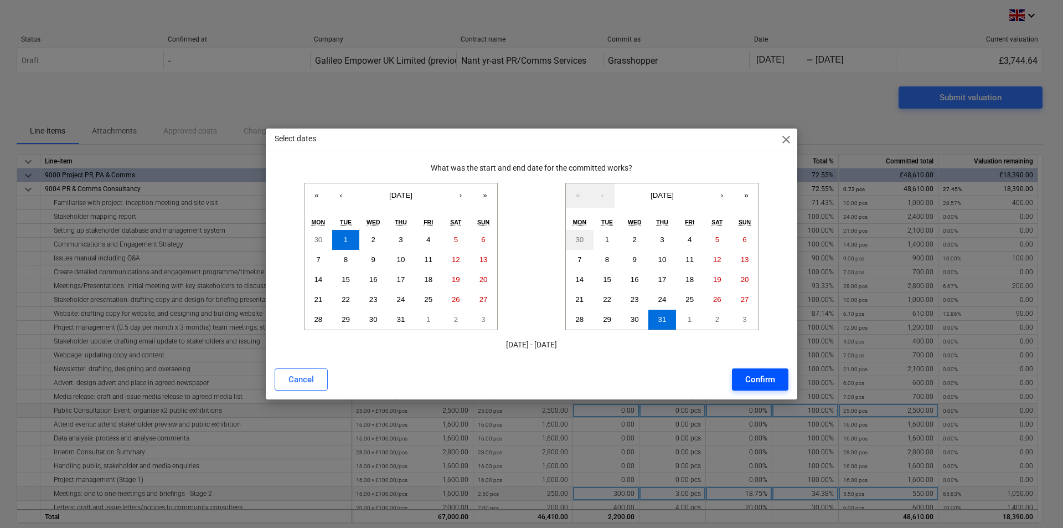
click at [751, 374] on div "Confirm" at bounding box center [760, 379] width 30 height 14
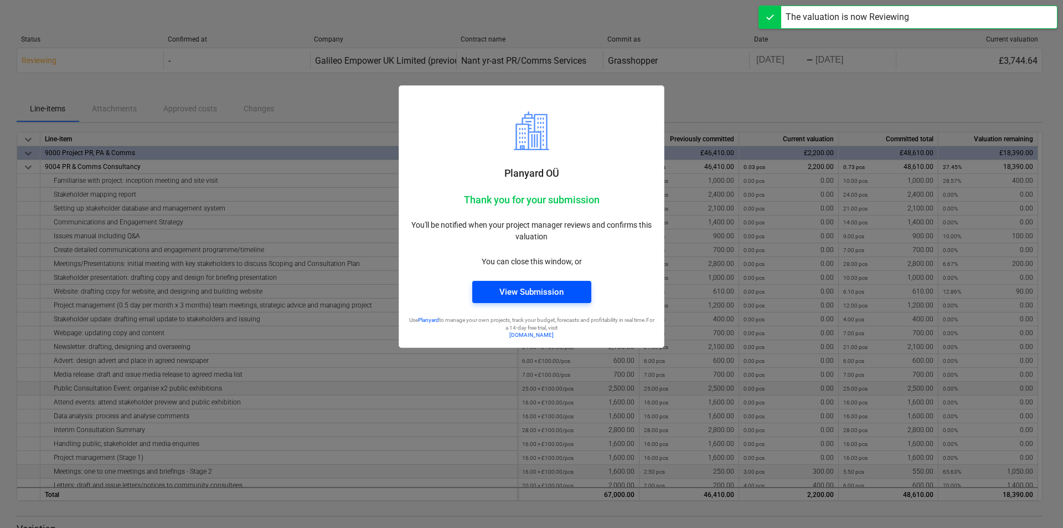
click at [530, 289] on div "View Submission" at bounding box center [531, 292] width 64 height 14
